Goal: Information Seeking & Learning: Check status

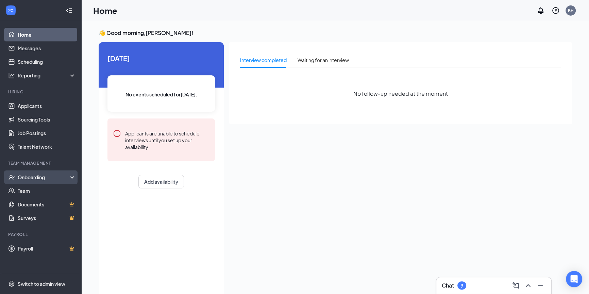
click at [27, 179] on div "Onboarding" at bounding box center [44, 177] width 52 height 7
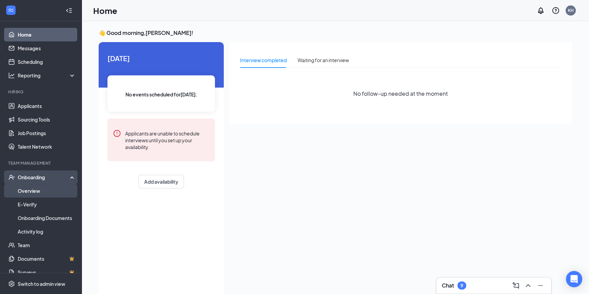
click at [35, 191] on link "Overview" at bounding box center [47, 191] width 58 height 14
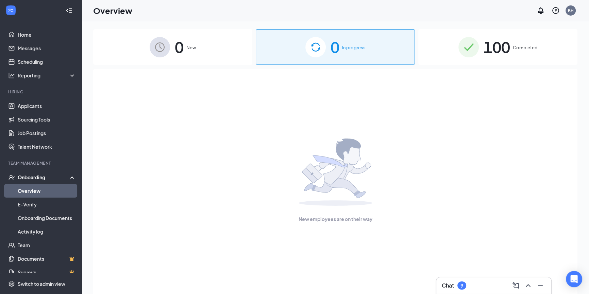
click at [498, 53] on span "100" at bounding box center [496, 46] width 27 height 23
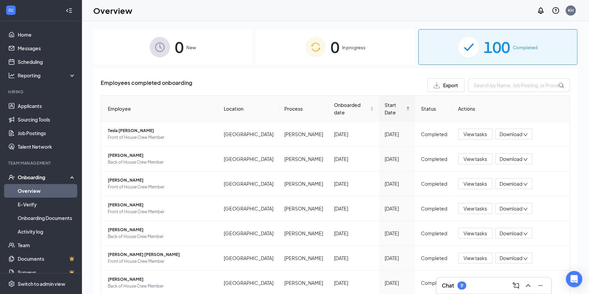
click at [211, 28] on div "0 New 0 In progress 100 Completed Employees completed onboarding Export Employe…" at bounding box center [335, 173] width 507 height 304
click at [194, 38] on div "0 New" at bounding box center [172, 47] width 159 height 36
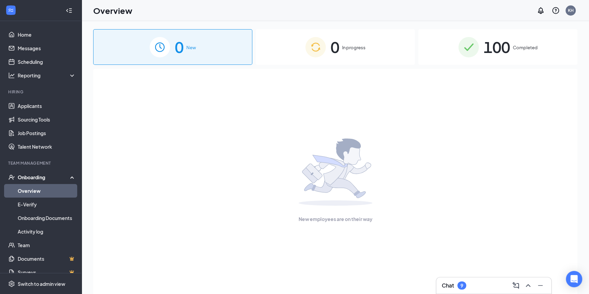
click at [506, 44] on span "100" at bounding box center [496, 46] width 27 height 23
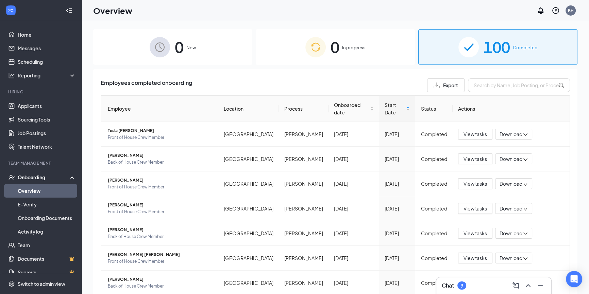
click at [501, 92] on div "Employees completed onboarding Export Employee Location Process Onboarded date …" at bounding box center [335, 235] width 469 height 313
click at [496, 83] on input "text" at bounding box center [519, 86] width 102 height 14
type input "[PERSON_NAME]"
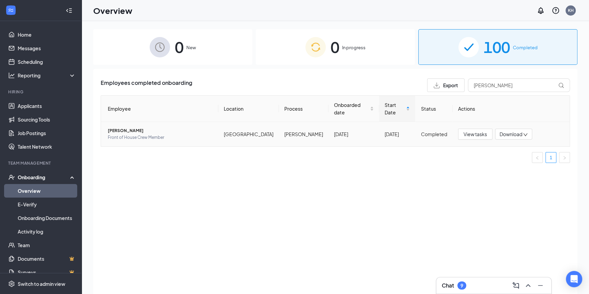
click at [125, 127] on span "[PERSON_NAME]" at bounding box center [160, 130] width 105 height 7
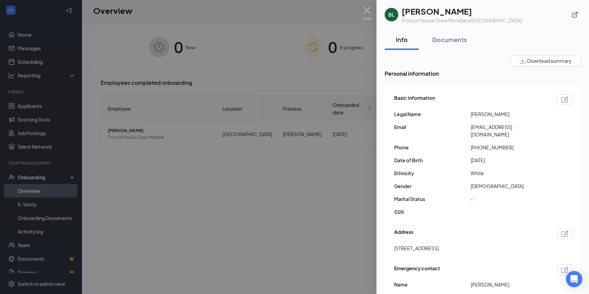
click at [252, 159] on div at bounding box center [294, 147] width 589 height 294
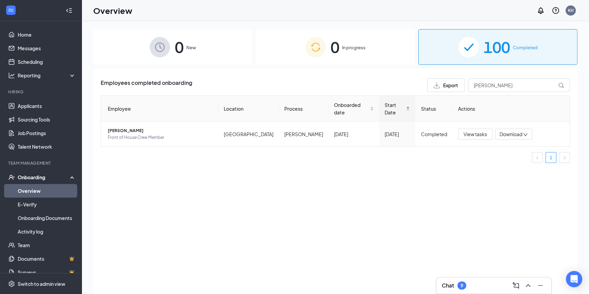
click at [367, 15] on div "Overview KH" at bounding box center [335, 10] width 507 height 21
